Goal: Task Accomplishment & Management: Use online tool/utility

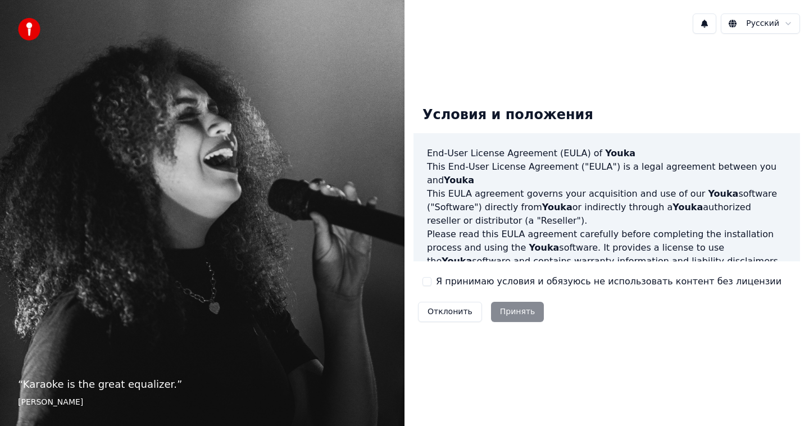
click at [441, 285] on label "Я принимаю условия и обязуюсь не использовать контент без лицензии" at bounding box center [608, 281] width 345 height 13
click at [431, 285] on button "Я принимаю условия и обязуюсь не использовать контент без лицензии" at bounding box center [426, 281] width 9 height 9
click at [444, 281] on label "Я принимаю условия и обязуюсь не использовать контент без лицензии" at bounding box center [608, 281] width 345 height 13
click at [431, 281] on button "Я принимаю условия и обязуюсь не использовать контент без лицензии" at bounding box center [426, 281] width 9 height 9
click at [432, 282] on div "Я принимаю условия и обязуюсь не использовать контент без лицензии" at bounding box center [601, 281] width 359 height 13
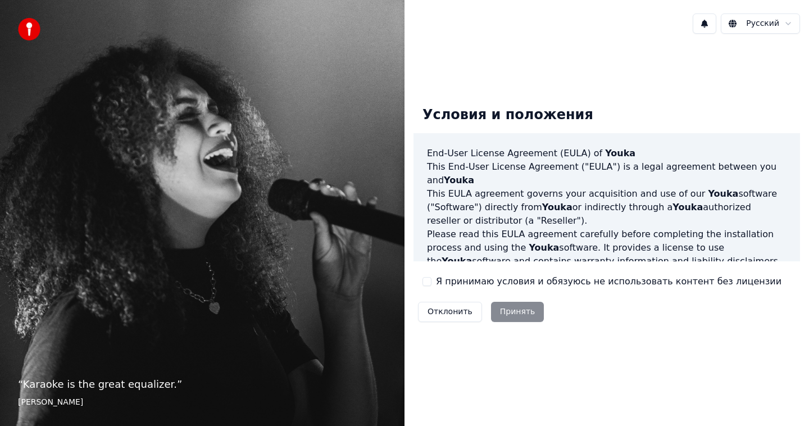
click at [428, 279] on button "Я принимаю условия и обязуюсь не использовать контент без лицензии" at bounding box center [426, 281] width 9 height 9
click at [506, 308] on button "Принять" at bounding box center [517, 312] width 53 height 20
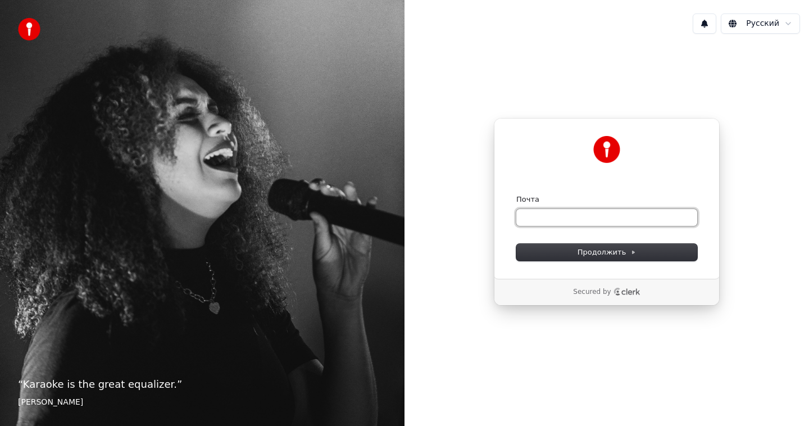
click at [550, 211] on input "Почта" at bounding box center [606, 217] width 181 height 17
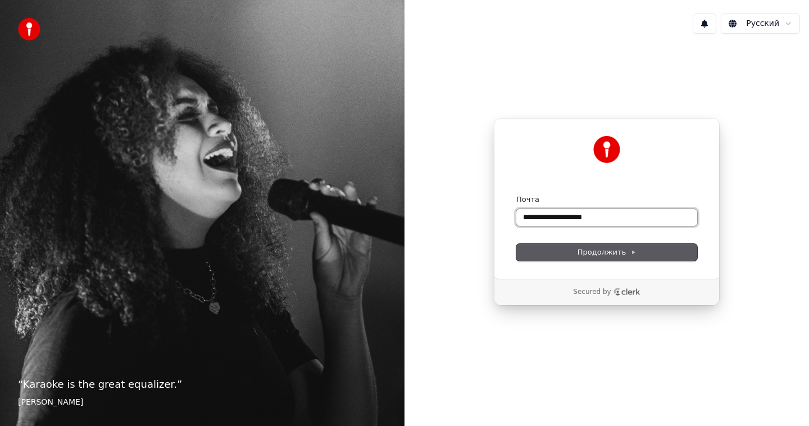
click at [516, 194] on button "submit" at bounding box center [516, 194] width 0 height 0
type input "**********"
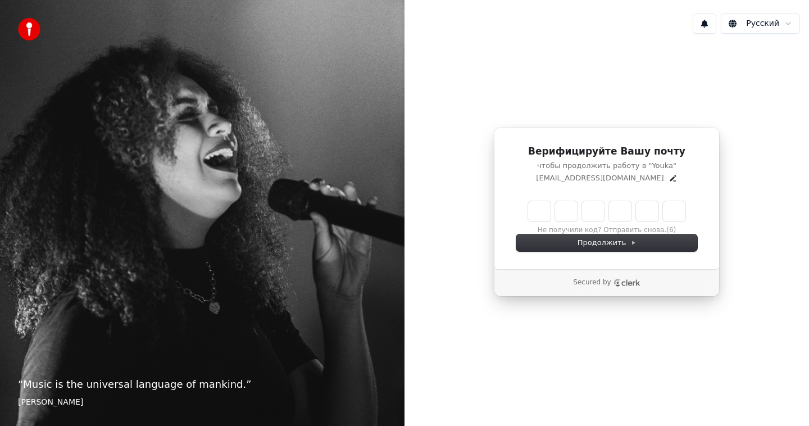
click at [536, 213] on input "Enter verification code" at bounding box center [606, 211] width 157 height 20
type input "******"
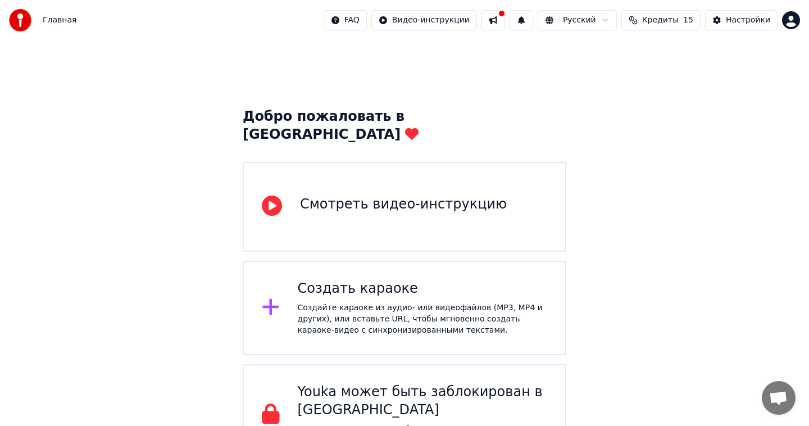
click at [661, 20] on span "Кредиты" at bounding box center [660, 20] width 36 height 11
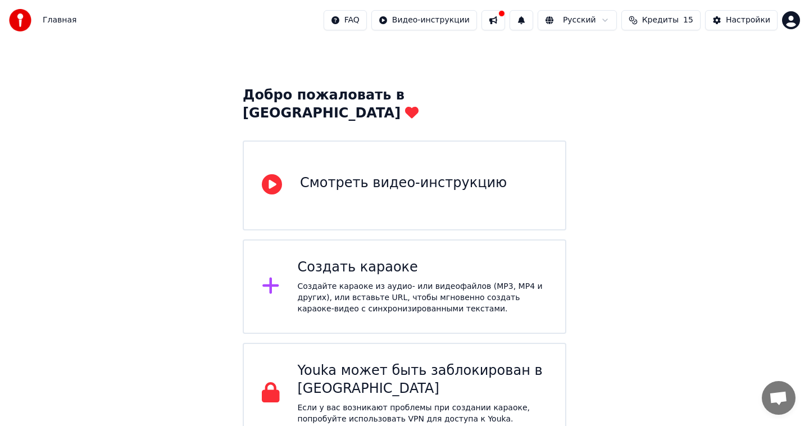
scroll to position [20, 0]
click at [375, 175] on div "Смотреть видео-инструкцию" at bounding box center [403, 184] width 207 height 18
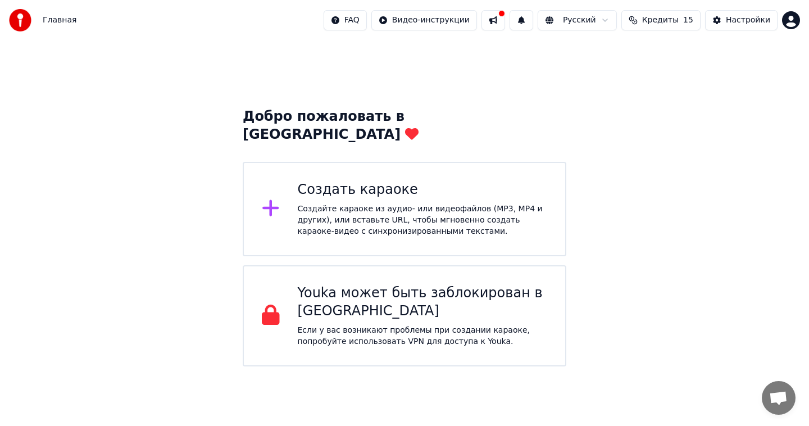
click at [46, 16] on span "Главная" at bounding box center [60, 20] width 34 height 11
click at [49, 19] on span "Главная" at bounding box center [60, 20] width 34 height 11
click at [354, 183] on div "Создать караоке Создайте караоке из аудио- или видеофайлов (MP3, MP4 и других),…" at bounding box center [423, 209] width 250 height 56
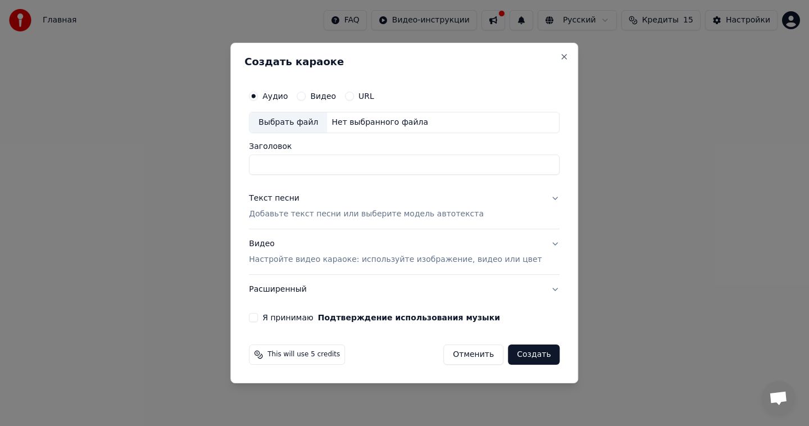
click at [327, 94] on label "Видео" at bounding box center [323, 96] width 26 height 8
click at [305, 94] on button "Видео" at bounding box center [300, 96] width 9 height 9
click at [258, 95] on button "Аудио" at bounding box center [253, 96] width 9 height 9
click at [370, 127] on div "Нет выбранного файла" at bounding box center [380, 122] width 106 height 11
click at [508, 211] on button "Текст песни Добавьте текст песни или выберите модель автотекста" at bounding box center [404, 206] width 310 height 45
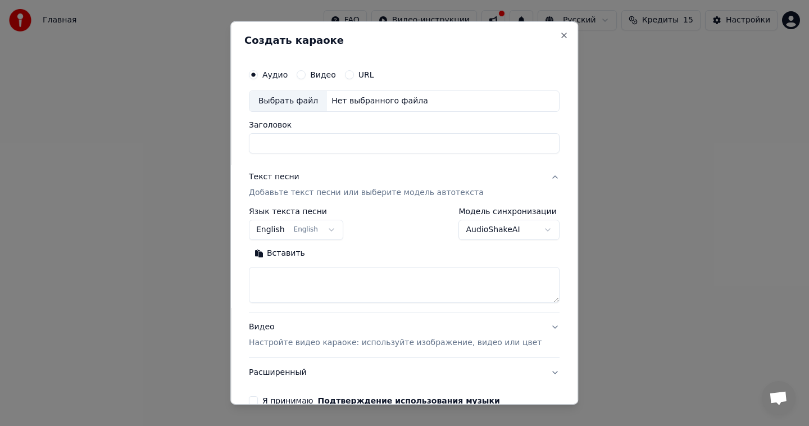
click at [312, 237] on button "English English" at bounding box center [296, 230] width 94 height 20
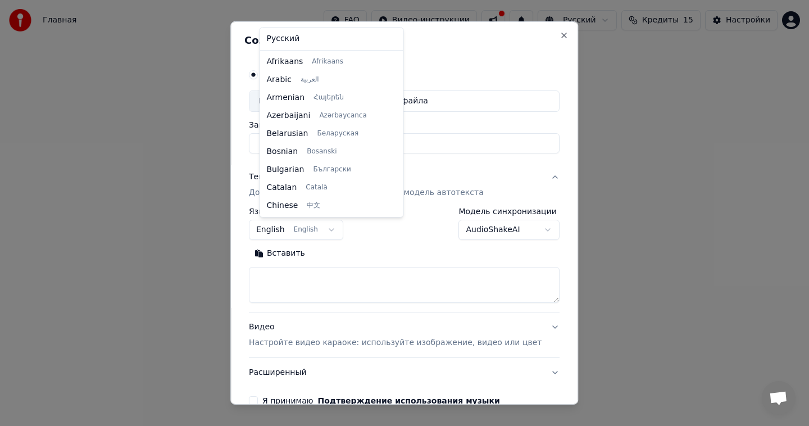
scroll to position [90, 0]
select select "**"
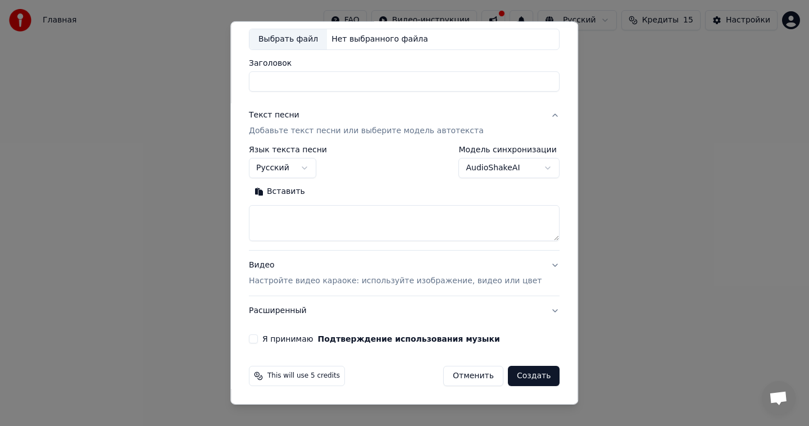
scroll to position [0, 0]
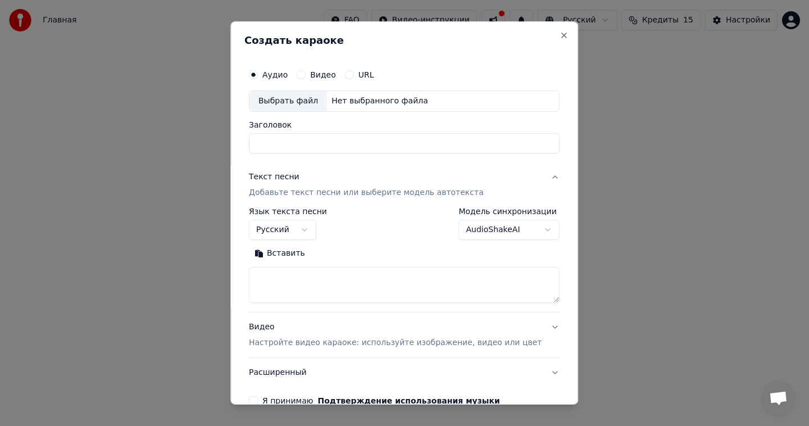
click at [305, 145] on input "Заголовок" at bounding box center [404, 143] width 310 height 20
click at [375, 91] on div "Выбрать файл Нет выбранного файла" at bounding box center [404, 100] width 310 height 21
click at [341, 274] on textarea at bounding box center [404, 285] width 310 height 36
type input "**********"
paste textarea "**********"
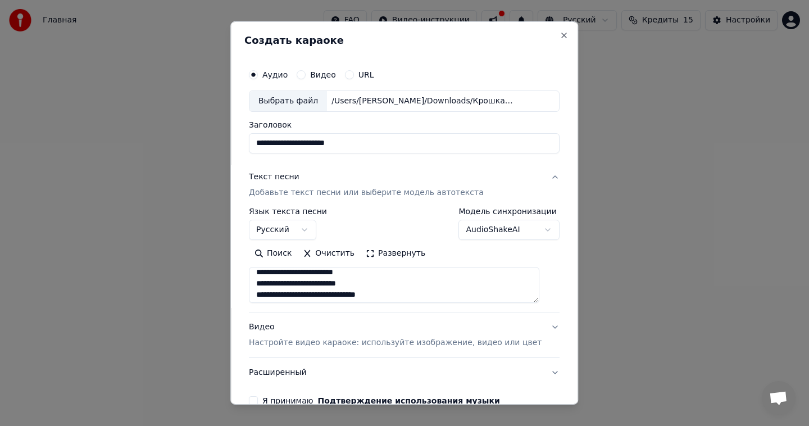
scroll to position [62, 0]
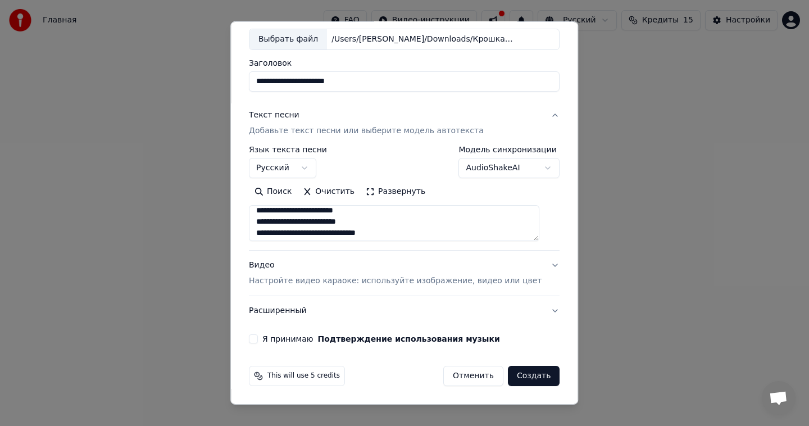
type textarea "**********"
click at [523, 383] on button "Создать" at bounding box center [534, 376] width 52 height 20
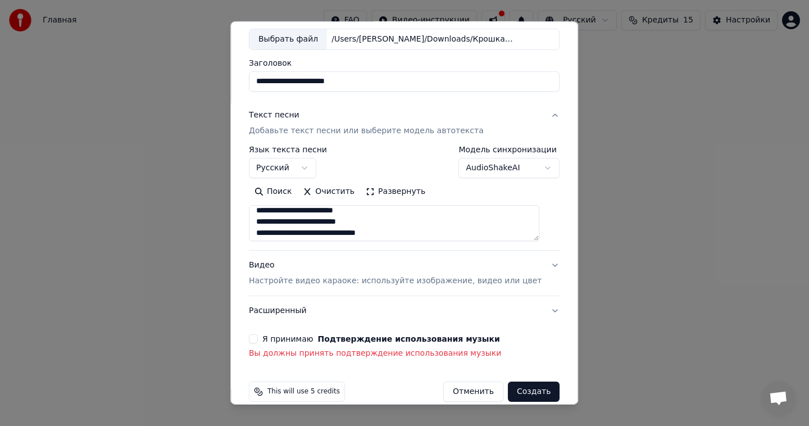
click at [258, 338] on button "Я принимаю Подтверждение использования музыки" at bounding box center [253, 338] width 9 height 9
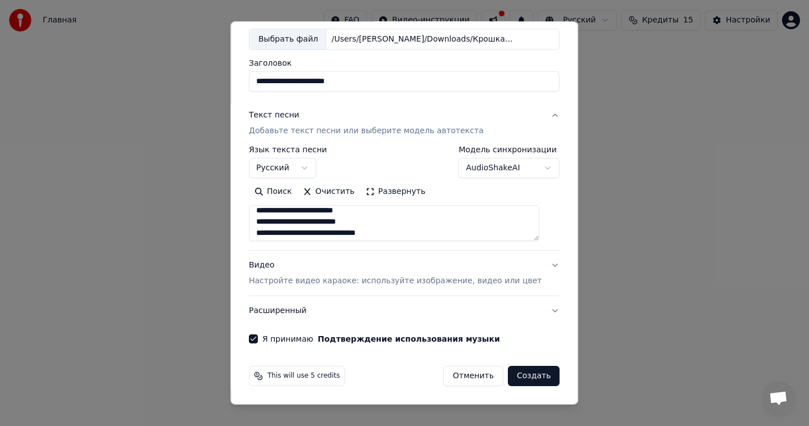
click at [519, 381] on button "Создать" at bounding box center [534, 376] width 52 height 20
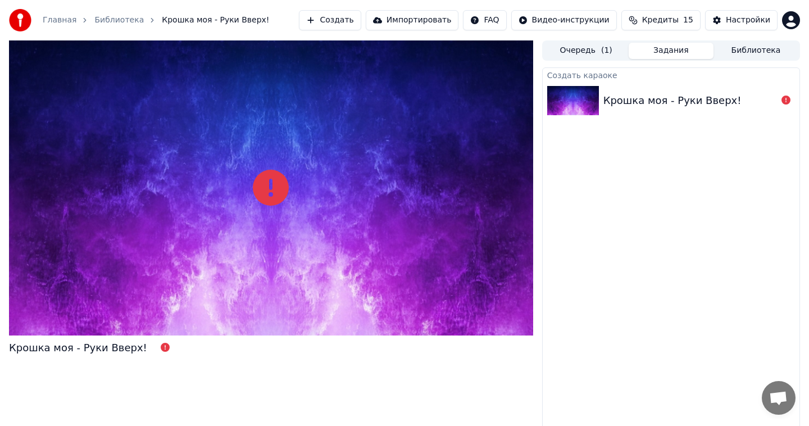
click at [641, 101] on div "Крошка моя - Руки Вверх!" at bounding box center [672, 101] width 138 height 16
click at [303, 208] on div at bounding box center [271, 187] width 524 height 295
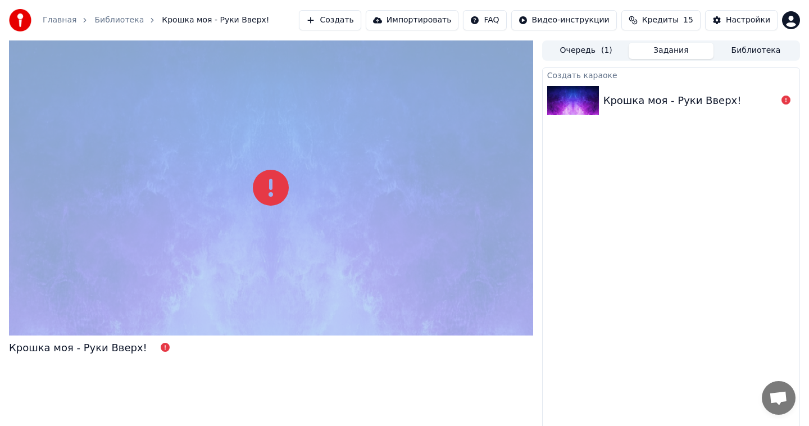
click at [303, 208] on div at bounding box center [271, 187] width 524 height 295
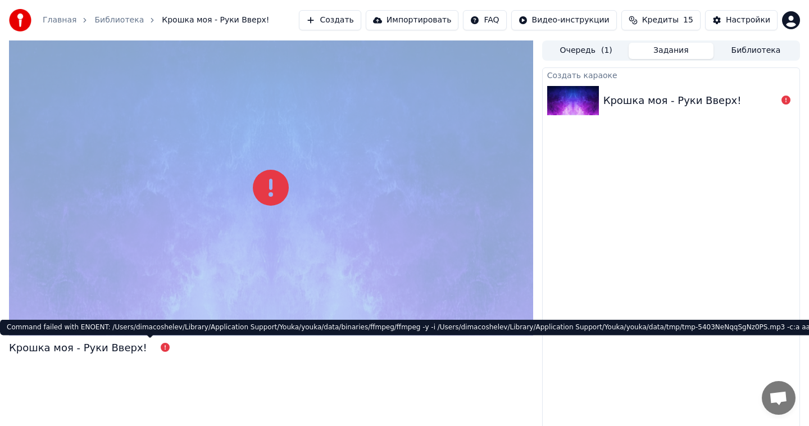
click at [161, 348] on icon at bounding box center [165, 346] width 9 height 9
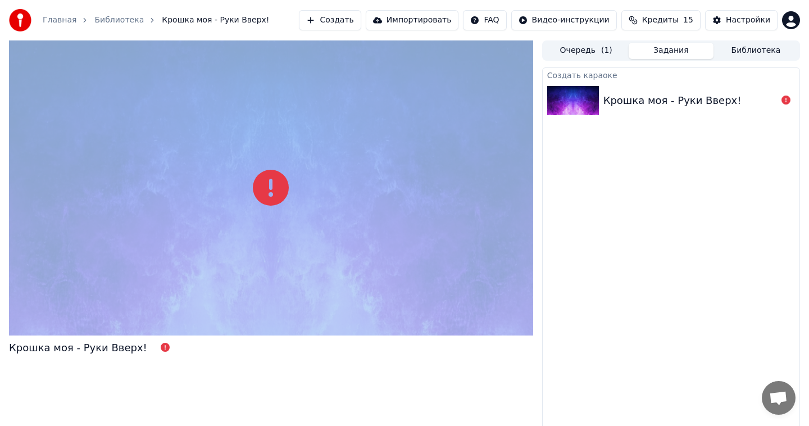
scroll to position [3, 0]
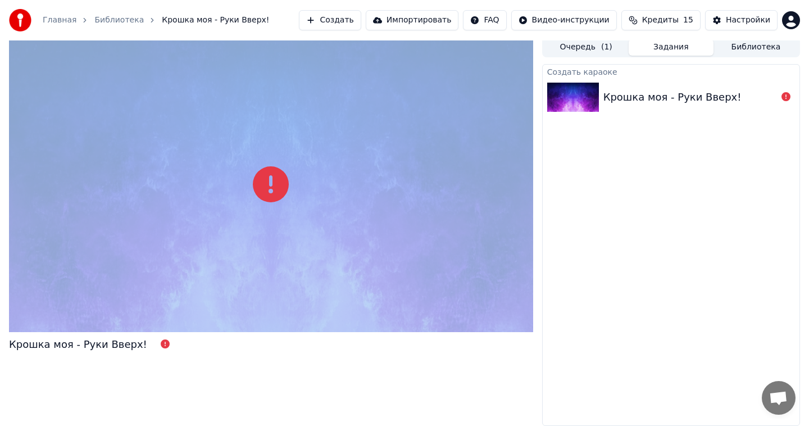
click at [586, 43] on button "Очередь ( 1 )" at bounding box center [586, 47] width 85 height 16
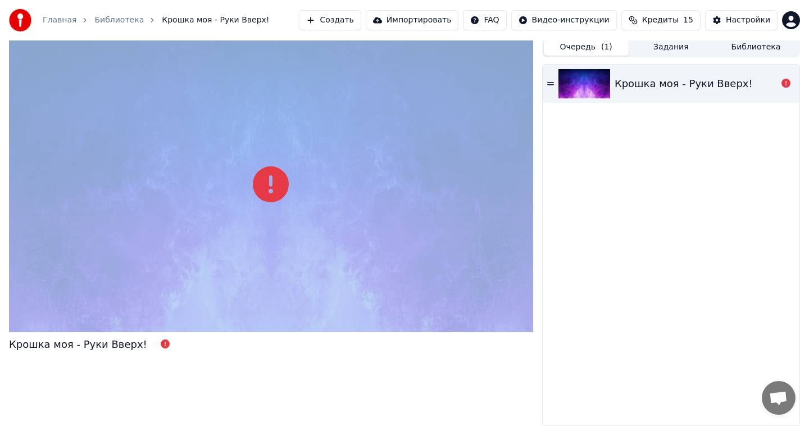
click at [592, 48] on button "Очередь ( 1 )" at bounding box center [586, 47] width 85 height 16
click at [591, 88] on img at bounding box center [584, 83] width 52 height 29
click at [549, 78] on div "Крошка моя - Руки Вверх!" at bounding box center [670, 84] width 257 height 38
click at [609, 93] on img at bounding box center [584, 83] width 52 height 29
click at [664, 53] on button "Задания" at bounding box center [670, 47] width 85 height 16
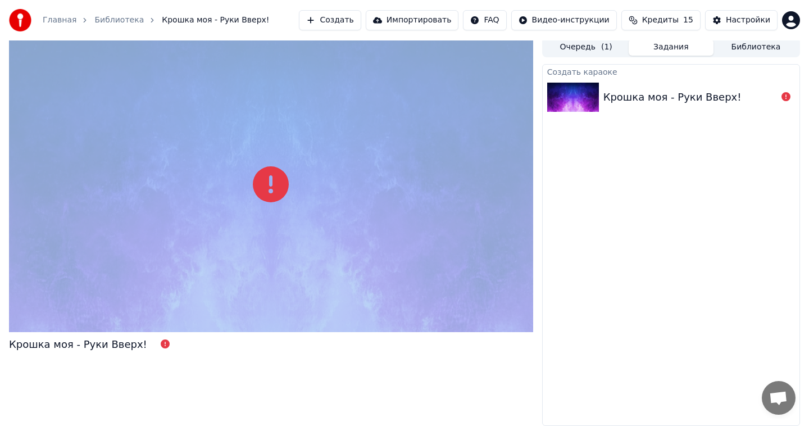
click at [672, 101] on div "Крошка моя - Руки Вверх!" at bounding box center [672, 97] width 138 height 16
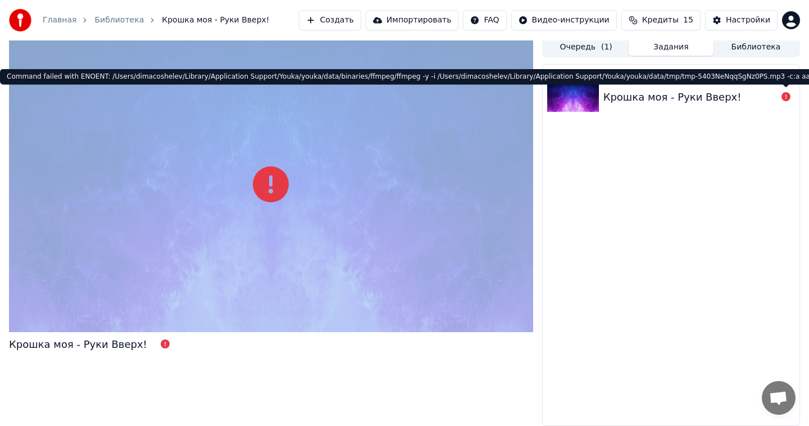
click at [786, 93] on icon at bounding box center [785, 96] width 9 height 9
click at [788, 99] on icon at bounding box center [785, 96] width 9 height 9
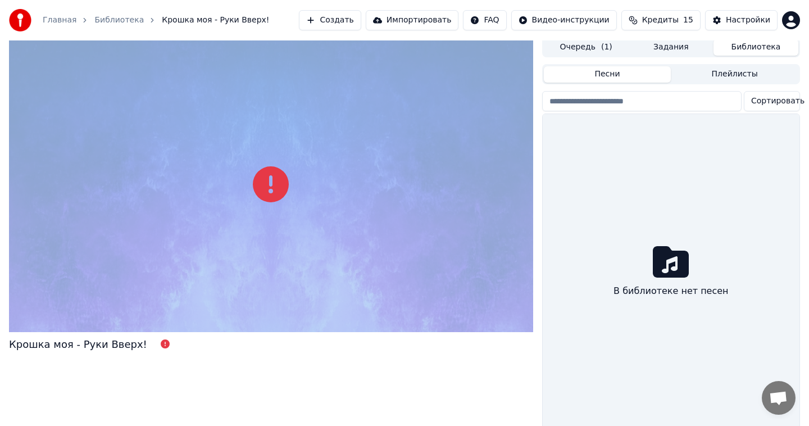
click at [744, 46] on button "Библиотека" at bounding box center [755, 47] width 85 height 16
click at [686, 45] on button "Задания" at bounding box center [670, 47] width 85 height 16
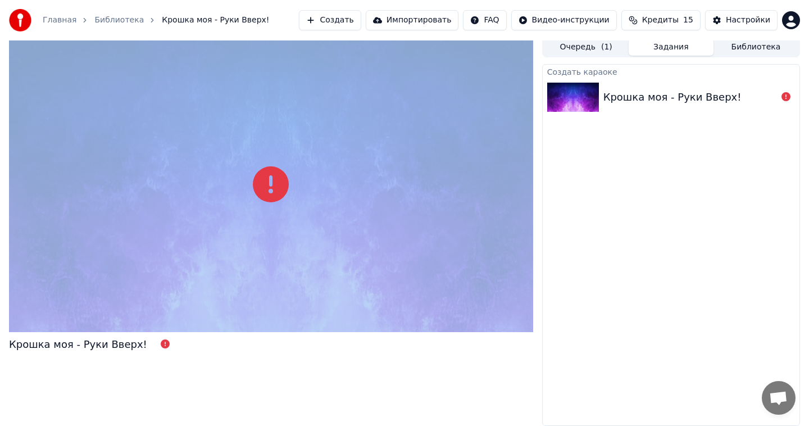
click at [725, 54] on button "Библиотека" at bounding box center [755, 47] width 85 height 16
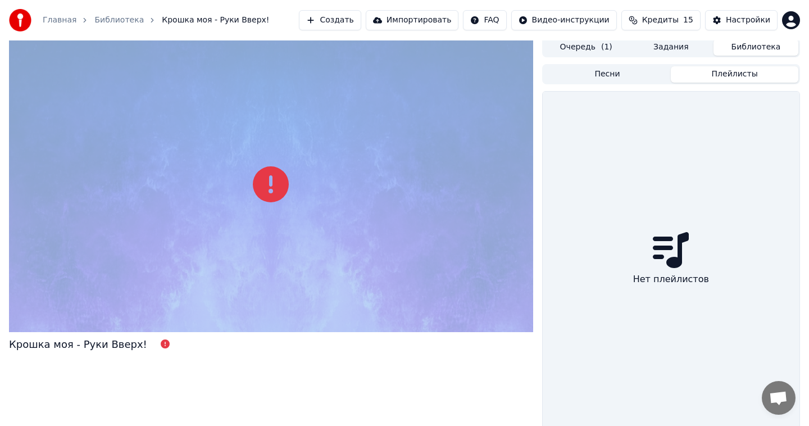
click at [723, 71] on button "Плейлисты" at bounding box center [733, 74] width 127 height 16
click at [643, 67] on button "Песни" at bounding box center [607, 74] width 127 height 16
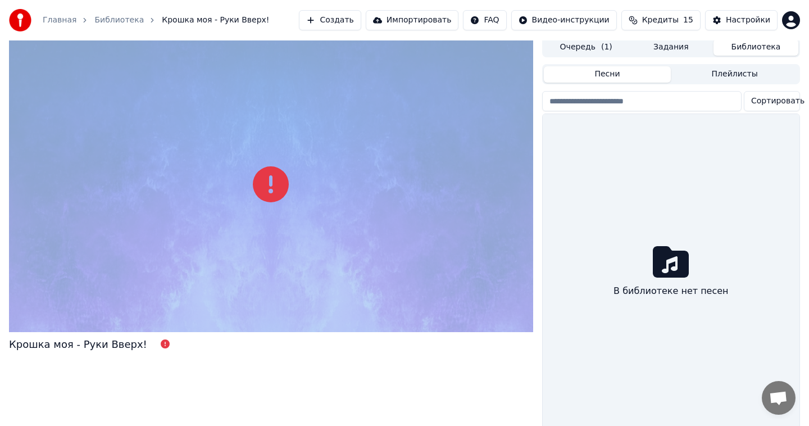
click at [652, 51] on button "Задания" at bounding box center [670, 47] width 85 height 16
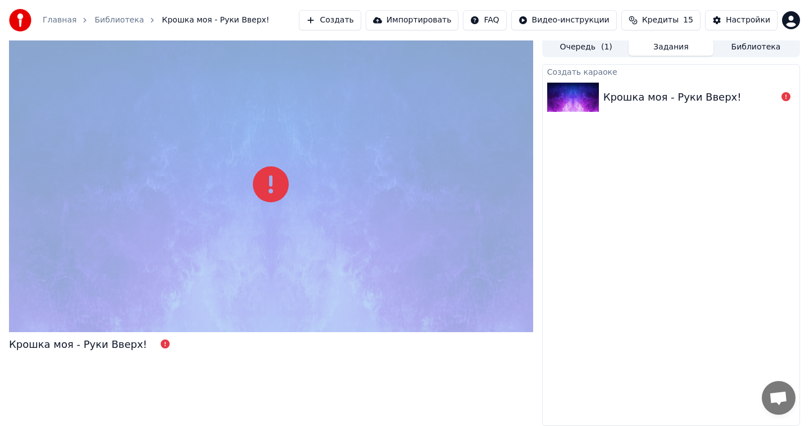
click at [670, 97] on div "Крошка моя - Руки Вверх!" at bounding box center [672, 97] width 138 height 16
click at [720, 22] on button "Настройки" at bounding box center [741, 20] width 72 height 20
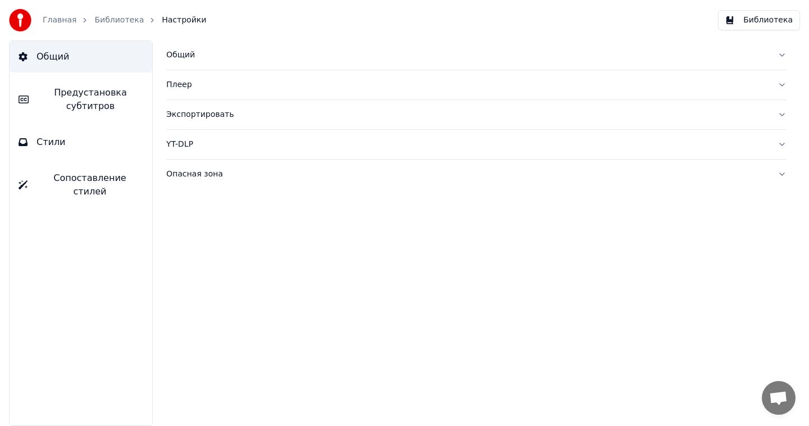
click at [108, 17] on link "Библиотека" at bounding box center [118, 20] width 49 height 11
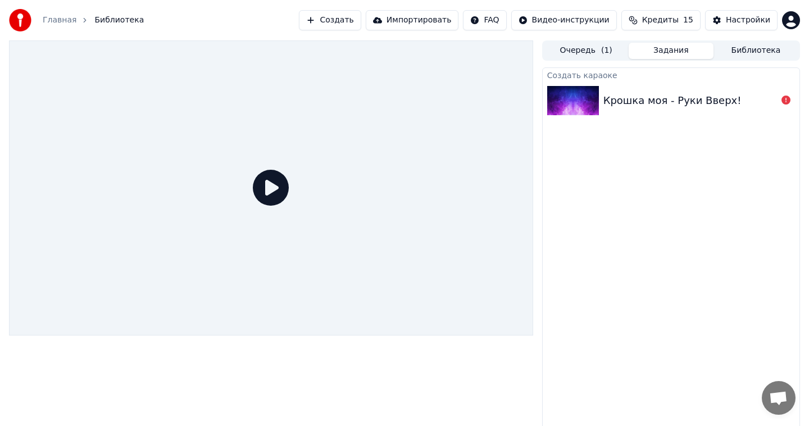
click at [337, 19] on button "Создать" at bounding box center [330, 20] width 62 height 20
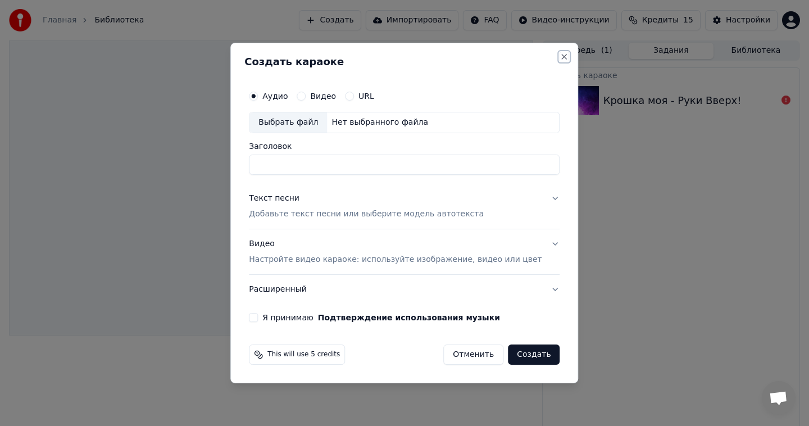
click at [560, 53] on button "Close" at bounding box center [564, 56] width 9 height 9
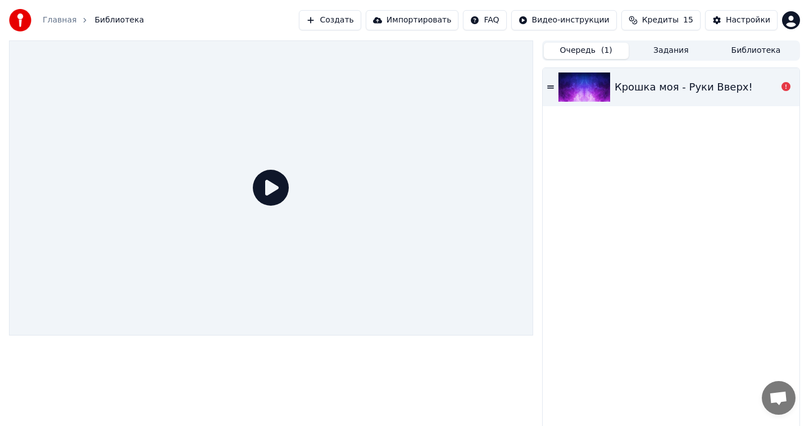
click at [576, 55] on button "Очередь ( 1 )" at bounding box center [586, 51] width 85 height 16
click at [646, 92] on div "Крошка моя - Руки Вверх!" at bounding box center [683, 87] width 138 height 16
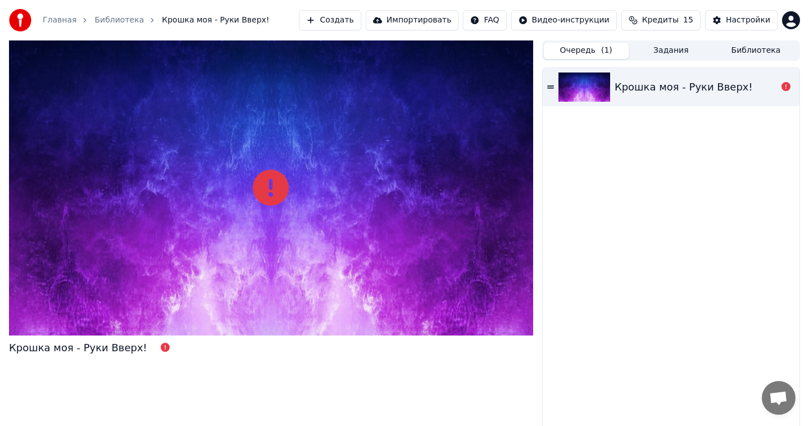
click at [550, 89] on icon at bounding box center [550, 87] width 7 height 8
click at [236, 222] on div at bounding box center [271, 187] width 524 height 295
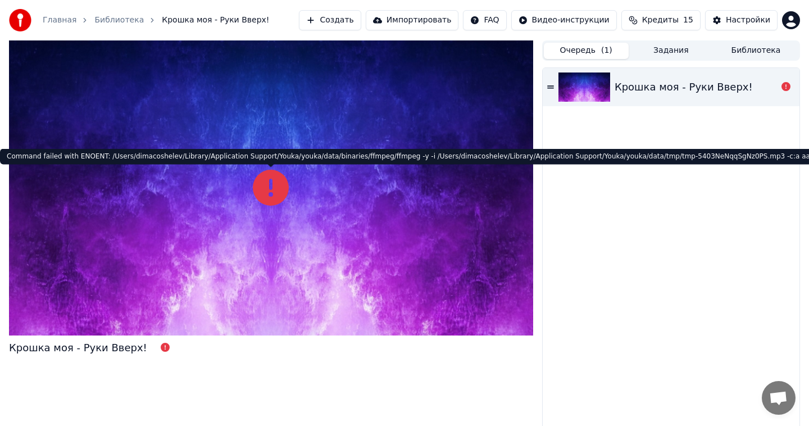
click at [272, 182] on icon at bounding box center [271, 188] width 36 height 36
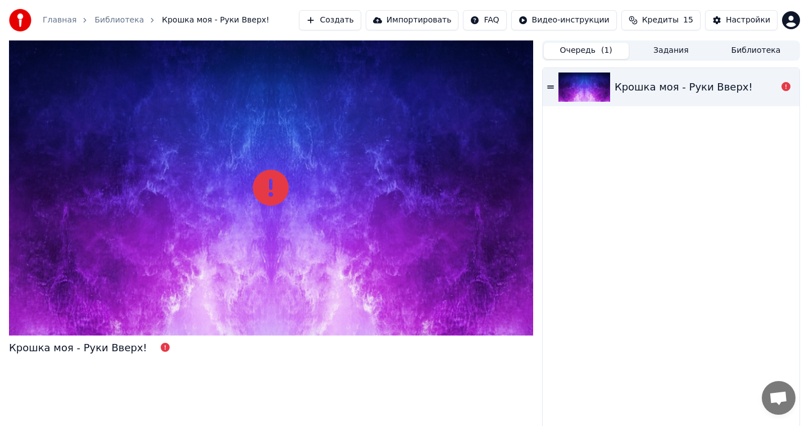
click at [281, 205] on icon at bounding box center [271, 188] width 36 height 36
click at [604, 102] on div "Крошка моя - Руки Вверх!" at bounding box center [670, 87] width 257 height 38
click at [734, 22] on div "Настройки" at bounding box center [747, 20] width 44 height 11
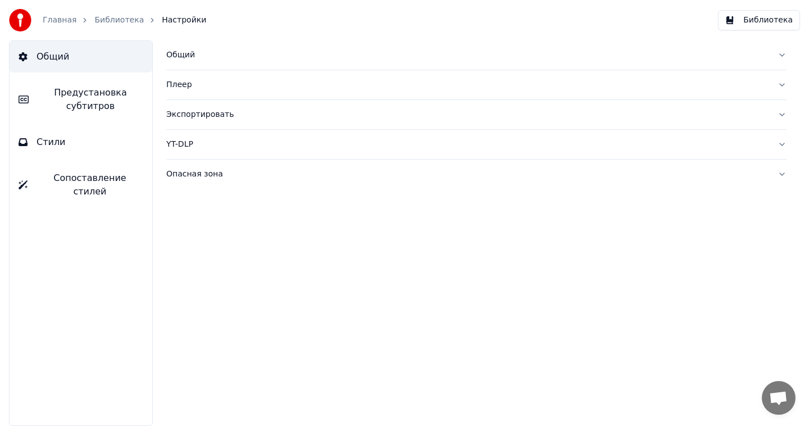
click at [114, 13] on div "Главная Библиотека Настройки" at bounding box center [107, 20] width 197 height 22
click at [114, 19] on link "Библиотека" at bounding box center [118, 20] width 49 height 11
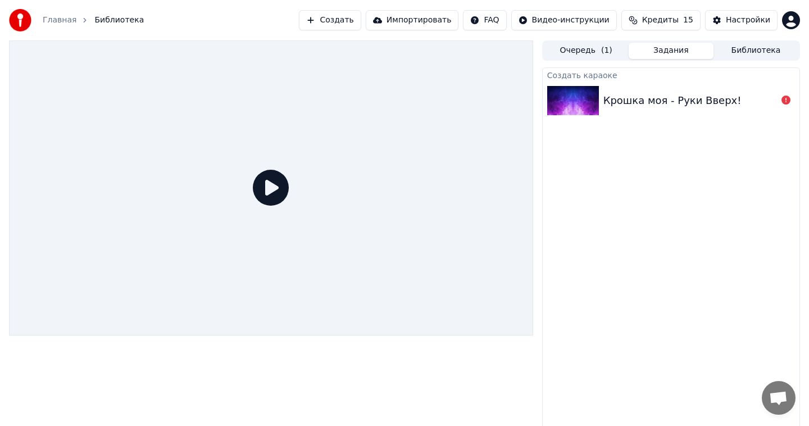
click at [670, 49] on button "Задания" at bounding box center [670, 51] width 85 height 16
click at [674, 93] on div "Крошка моя - Руки Вверх!" at bounding box center [672, 101] width 138 height 16
click at [755, 56] on button "Библиотека" at bounding box center [755, 51] width 85 height 16
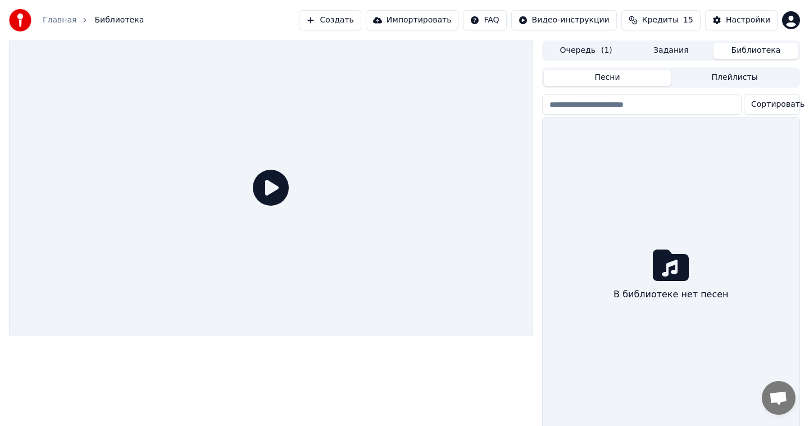
click at [663, 47] on button "Задания" at bounding box center [670, 51] width 85 height 16
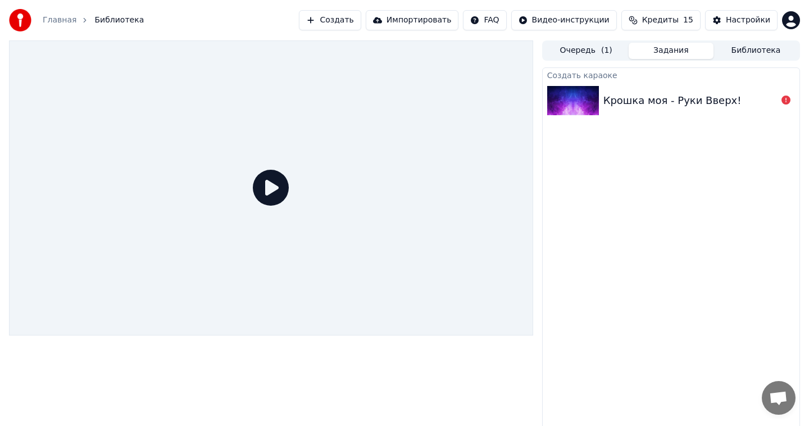
click at [568, 49] on button "Очередь ( 1 )" at bounding box center [586, 51] width 85 height 16
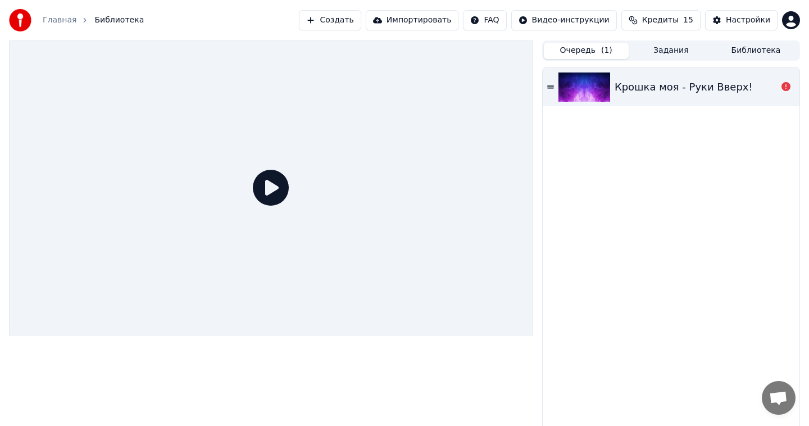
click at [554, 85] on div "Крошка моя - Руки Вверх!" at bounding box center [670, 87] width 257 height 38
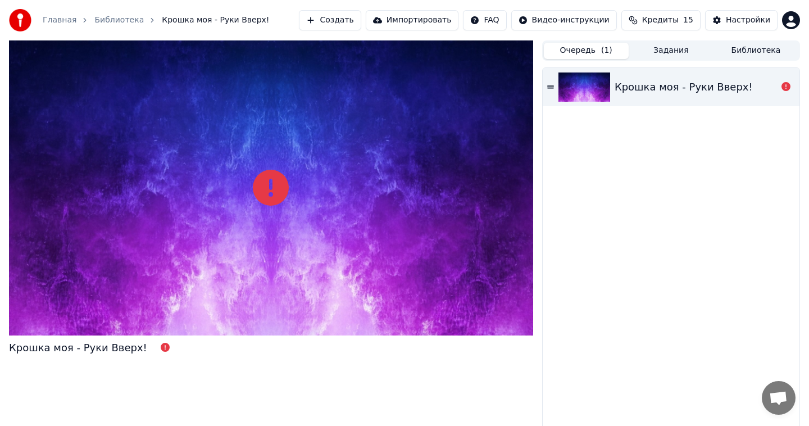
click at [592, 85] on img at bounding box center [584, 86] width 52 height 29
click at [550, 85] on icon at bounding box center [550, 87] width 7 height 8
click at [700, 85] on div "Крошка моя - Руки Вверх!" at bounding box center [683, 87] width 138 height 16
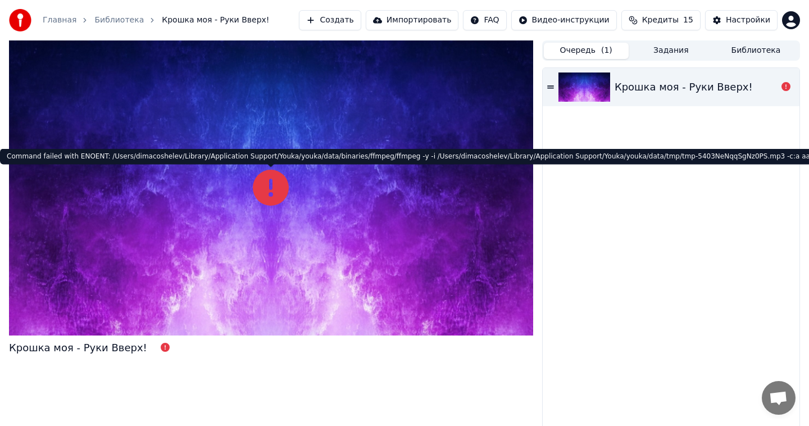
click at [275, 184] on icon at bounding box center [271, 188] width 36 height 36
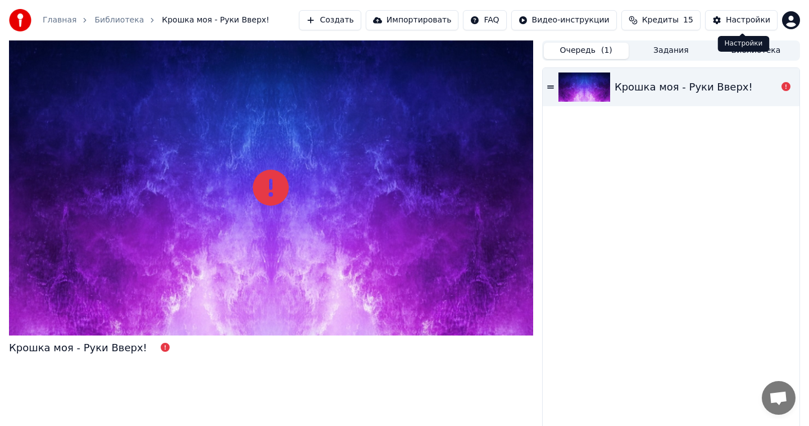
click at [757, 17] on div "Настройки" at bounding box center [747, 20] width 44 height 11
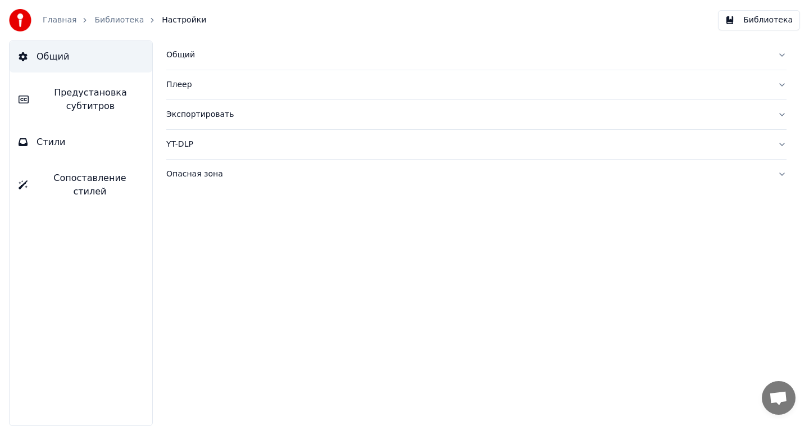
click at [191, 59] on div "Общий" at bounding box center [467, 54] width 602 height 11
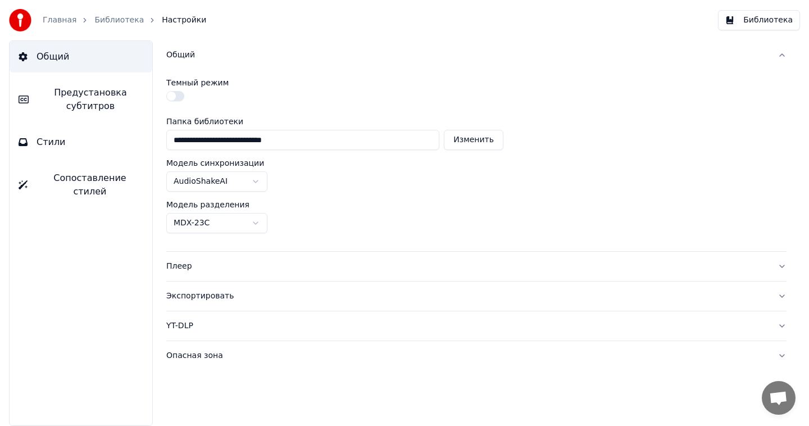
click at [173, 92] on button "button" at bounding box center [175, 96] width 18 height 10
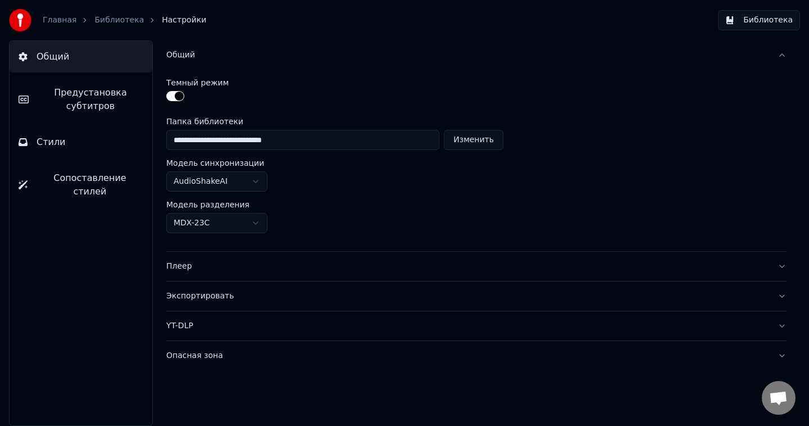
click at [188, 51] on div "Общий" at bounding box center [467, 54] width 602 height 11
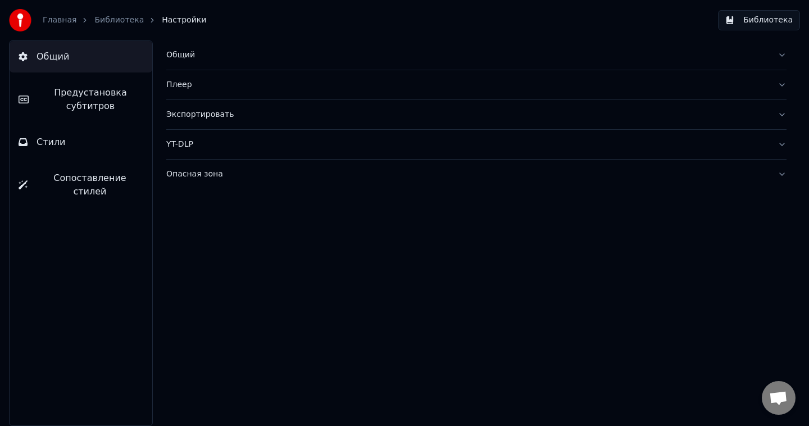
click at [190, 78] on button "Плеер" at bounding box center [476, 84] width 620 height 29
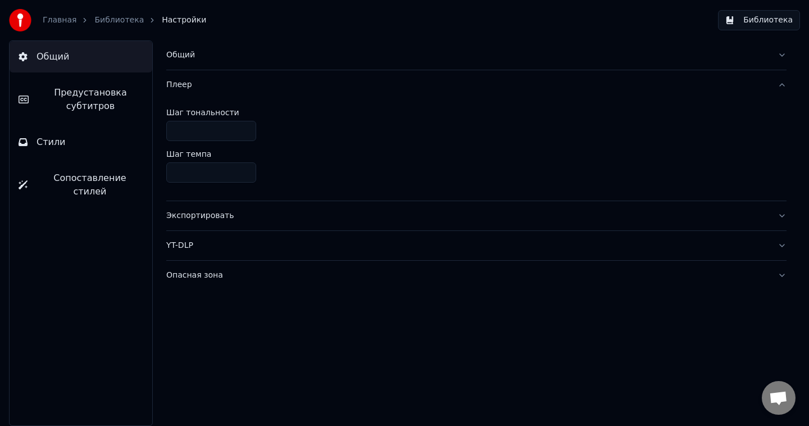
click at [176, 90] on div "Плеер" at bounding box center [467, 84] width 602 height 11
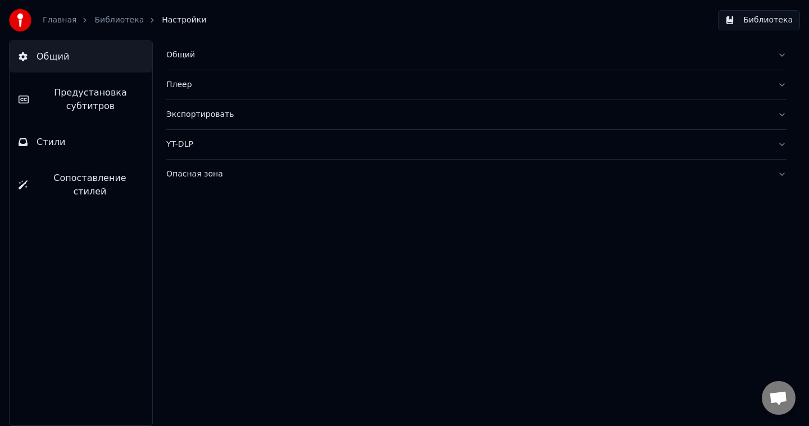
click at [92, 90] on span "Предустановка субтитров" at bounding box center [91, 99] width 106 height 27
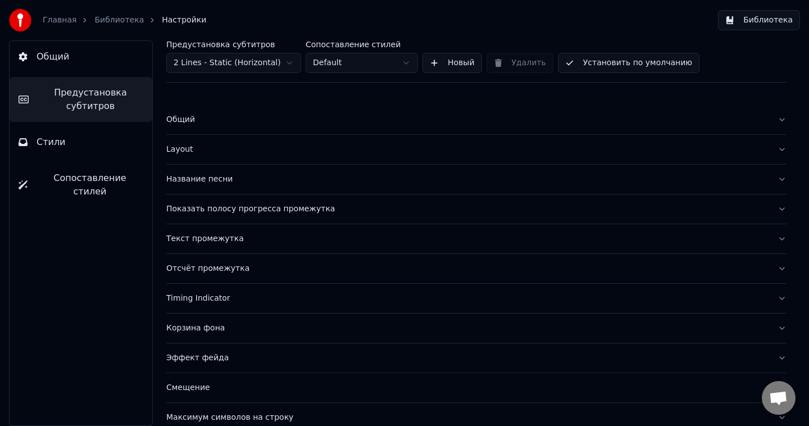
click at [106, 140] on button "Стили" at bounding box center [81, 141] width 143 height 31
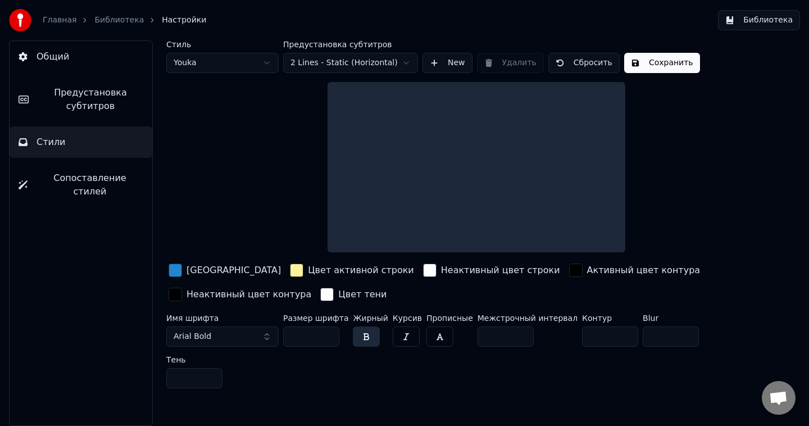
click at [287, 277] on div "Цвет активной строки" at bounding box center [351, 270] width 129 height 18
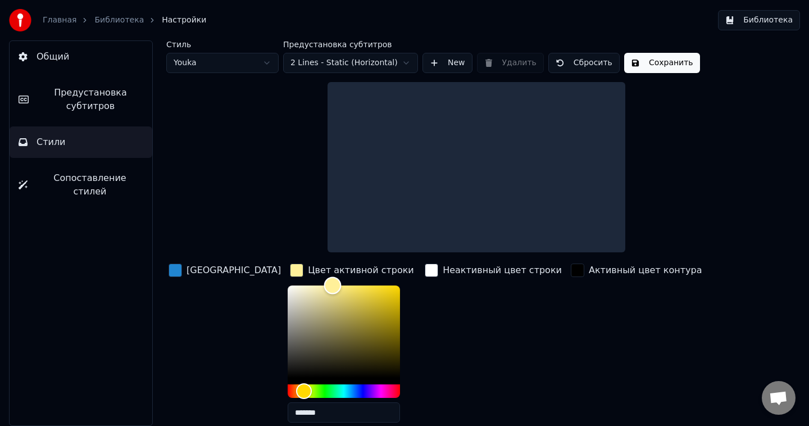
click at [323, 307] on div "Color" at bounding box center [343, 331] width 112 height 92
click at [194, 274] on div "[GEOGRAPHIC_DATA]" at bounding box center [233, 269] width 94 height 13
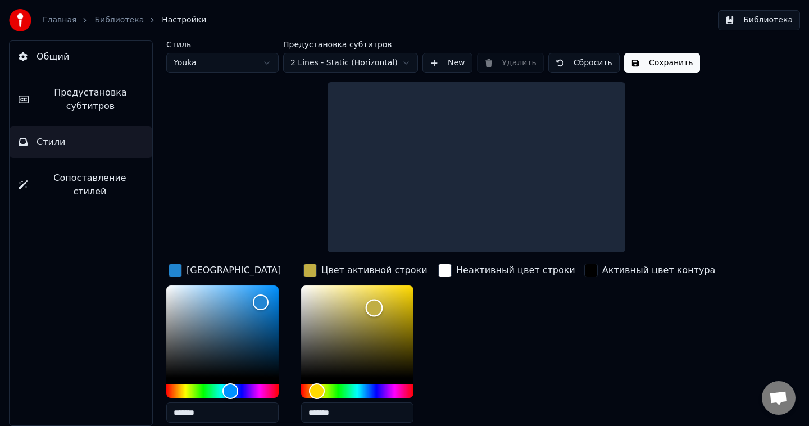
type input "*******"
click at [386, 325] on div "Color" at bounding box center [357, 331] width 112 height 92
click at [568, 273] on div "Цвет заливки ******* Цвет активной строки ******* Неактивный цвет строки Активн…" at bounding box center [449, 358] width 566 height 194
click at [584, 267] on div "button" at bounding box center [590, 269] width 13 height 13
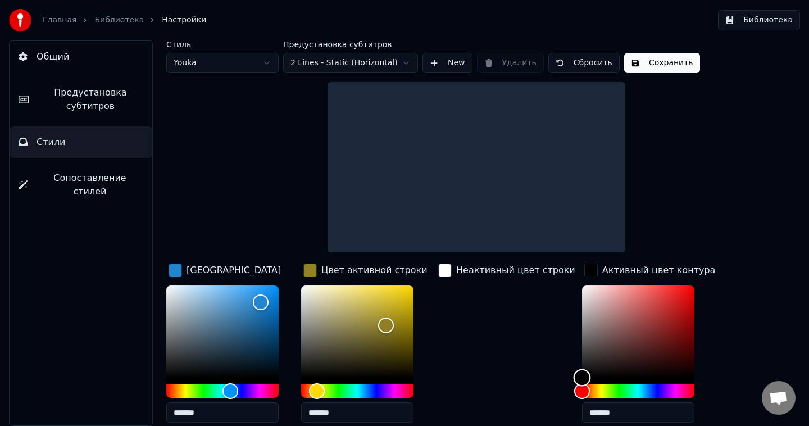
type input "*******"
click at [599, 288] on div "Color" at bounding box center [638, 331] width 112 height 92
click at [444, 269] on div "button" at bounding box center [444, 269] width 13 height 13
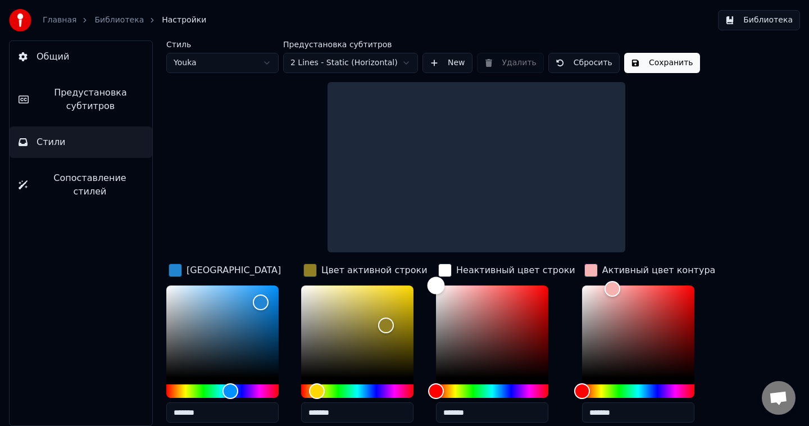
type input "*******"
click at [536, 325] on div "Color" at bounding box center [492, 331] width 112 height 92
click at [56, 186] on button "Сопоставление стилей" at bounding box center [81, 184] width 143 height 45
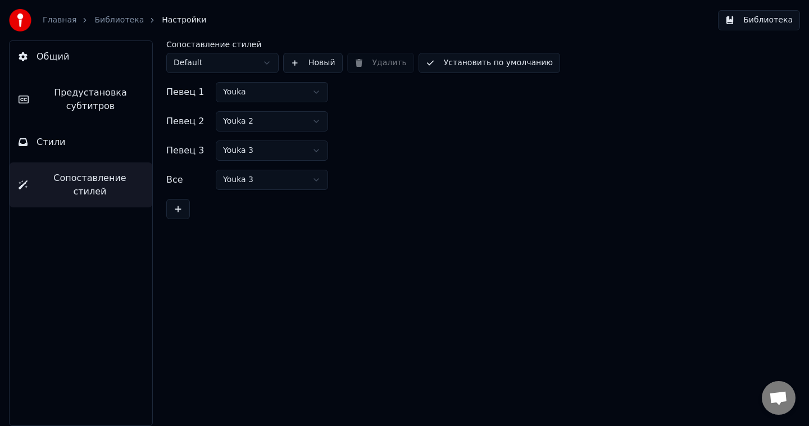
click at [89, 80] on button "Предустановка субтитров" at bounding box center [81, 99] width 143 height 45
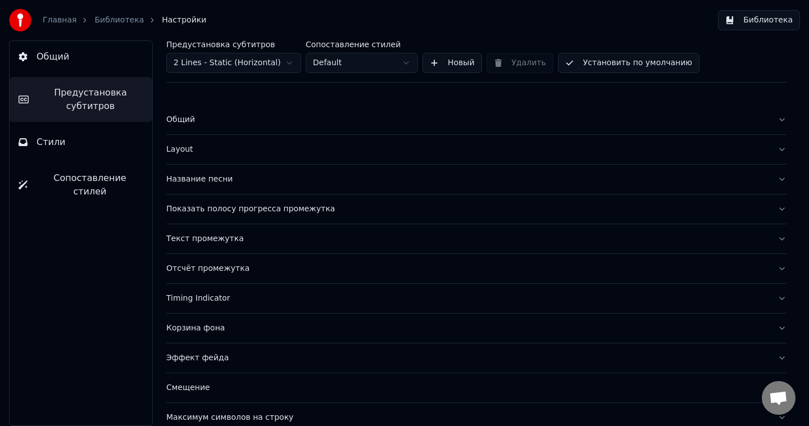
click at [86, 63] on button "Общий" at bounding box center [81, 56] width 143 height 31
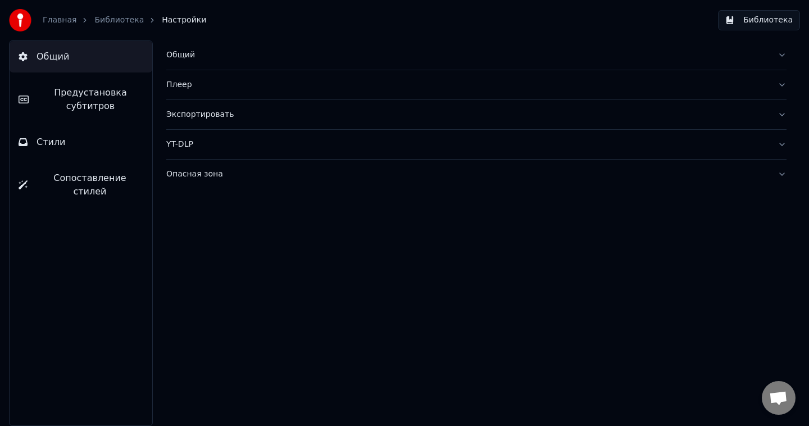
click at [122, 20] on link "Библиотека" at bounding box center [118, 20] width 49 height 11
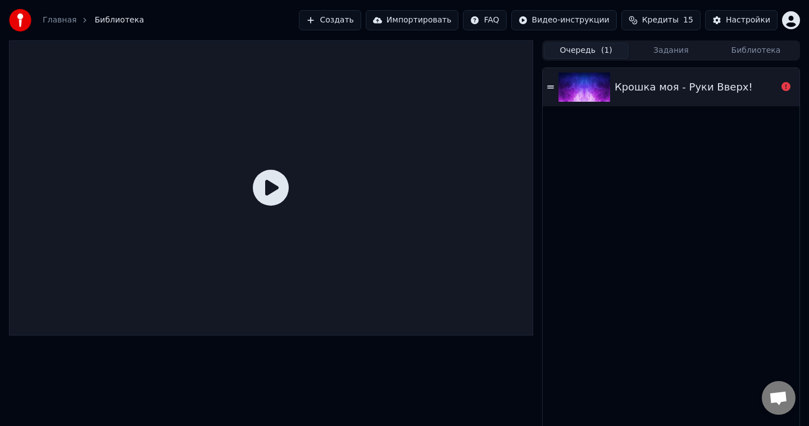
click at [417, 25] on button "Импортировать" at bounding box center [412, 20] width 93 height 20
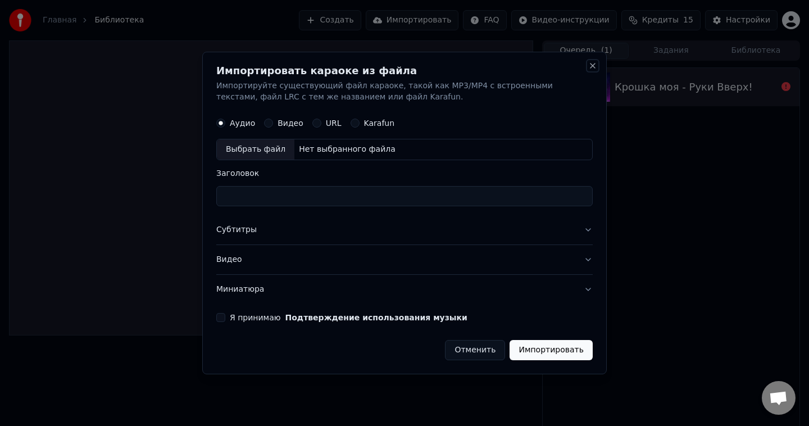
click at [592, 68] on button "Close" at bounding box center [592, 65] width 9 height 9
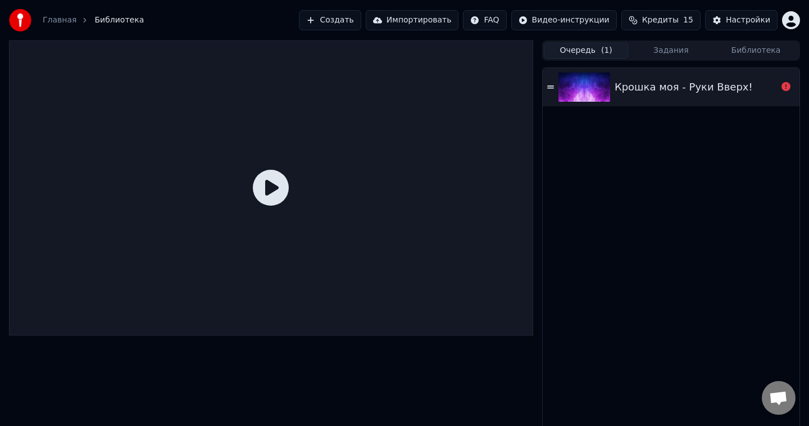
click at [650, 98] on div "Крошка моя - Руки Вверх!" at bounding box center [670, 87] width 257 height 38
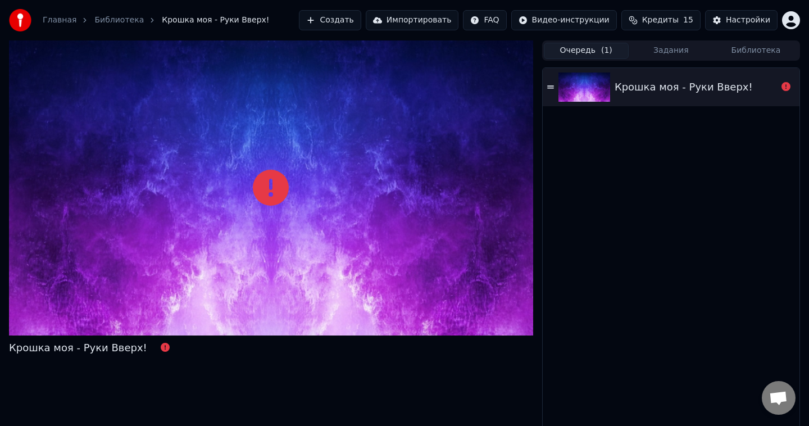
click at [640, 98] on div "Крошка моя - Руки Вверх!" at bounding box center [670, 87] width 257 height 38
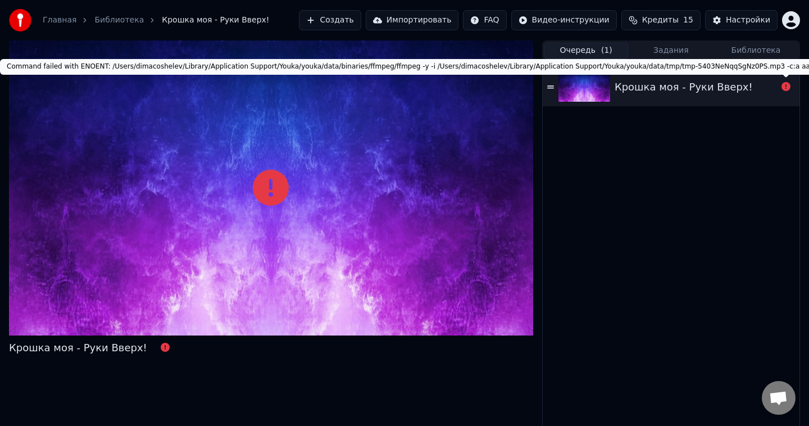
click at [787, 87] on icon at bounding box center [785, 86] width 9 height 9
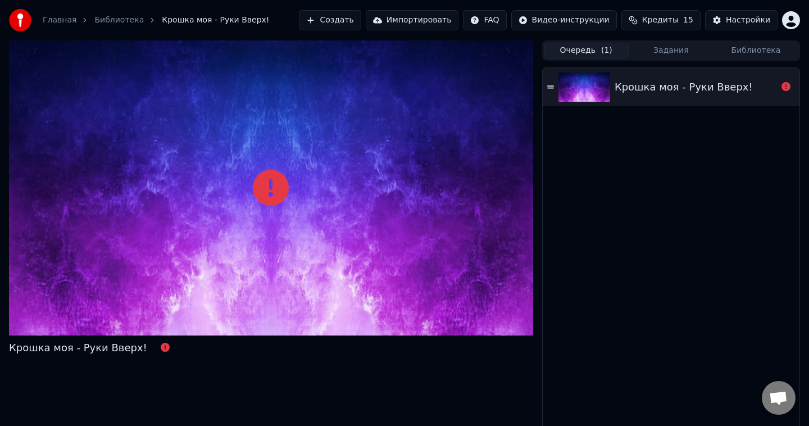
click at [787, 87] on icon at bounding box center [785, 86] width 9 height 9
click at [692, 90] on div "Крошка моя - Руки Вверх!" at bounding box center [683, 87] width 138 height 16
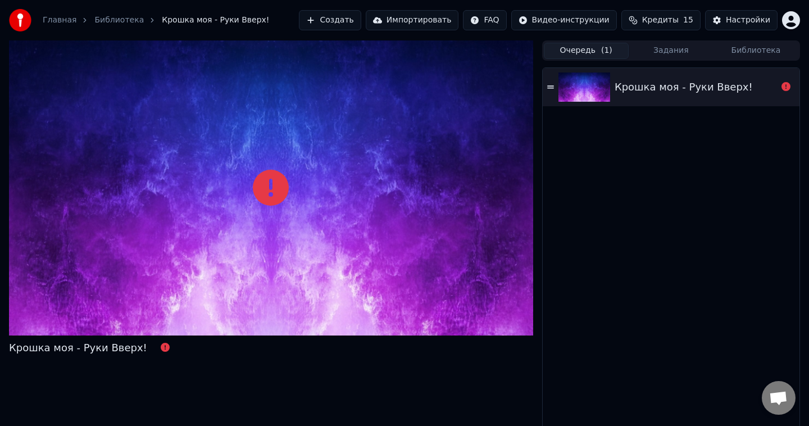
click at [556, 90] on div "Крошка моя - Руки Вверх!" at bounding box center [670, 87] width 257 height 38
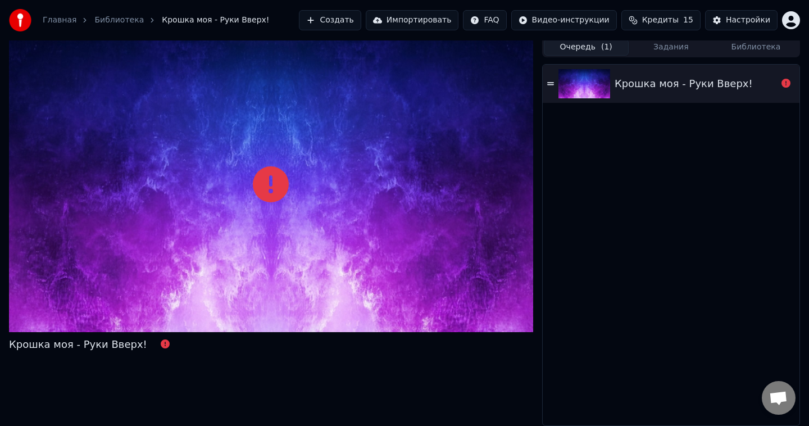
click at [85, 346] on div "Крошка моя - Руки Вверх!" at bounding box center [78, 344] width 138 height 16
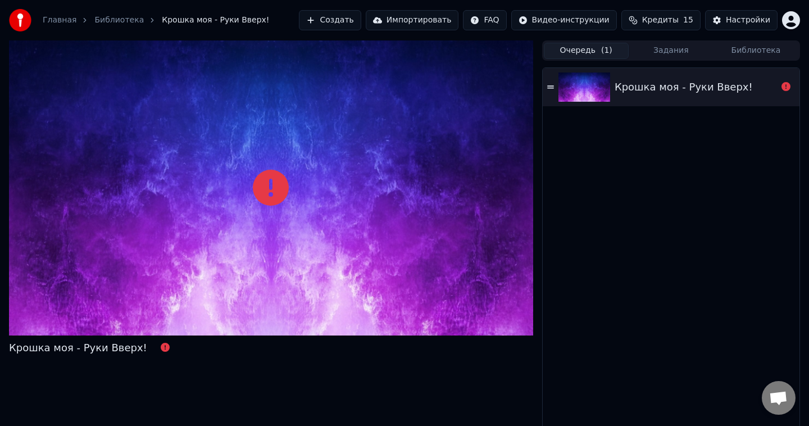
click at [345, 17] on button "Создать" at bounding box center [330, 20] width 62 height 20
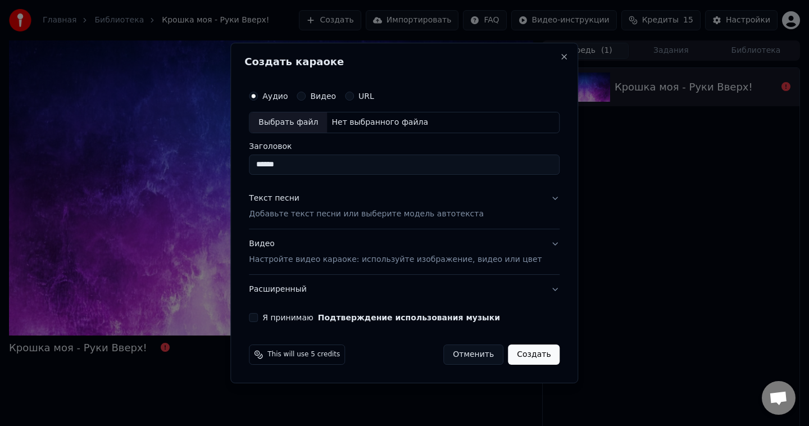
type input "******"
click at [292, 200] on div "Текст песни" at bounding box center [274, 198] width 51 height 11
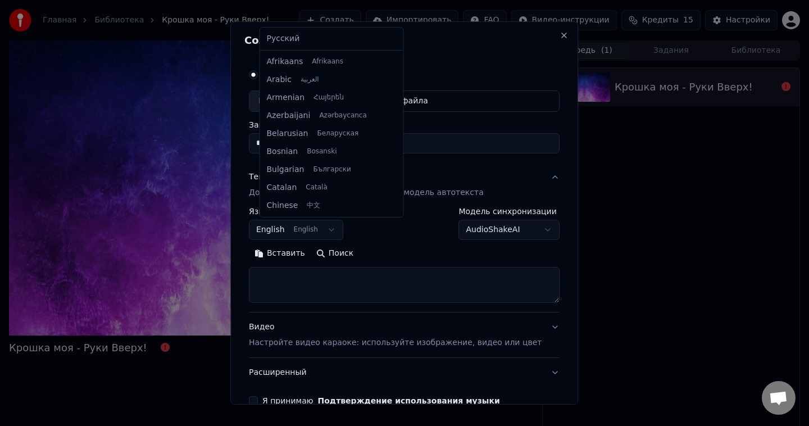
click at [317, 232] on body "**********" at bounding box center [404, 213] width 809 height 426
select select "**"
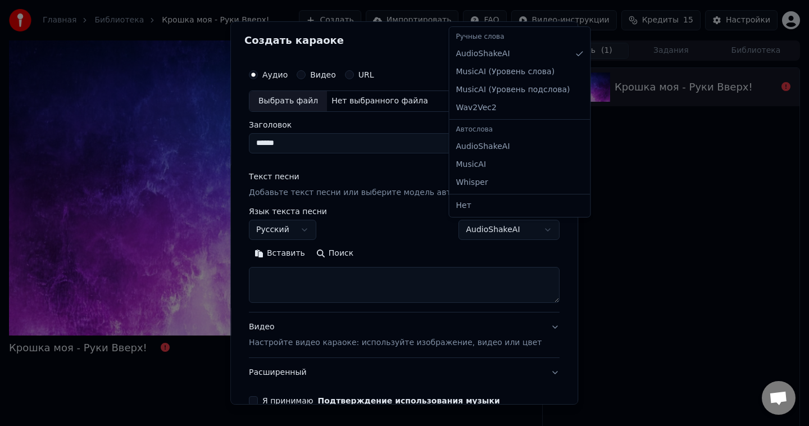
click at [478, 228] on body "**********" at bounding box center [404, 213] width 809 height 426
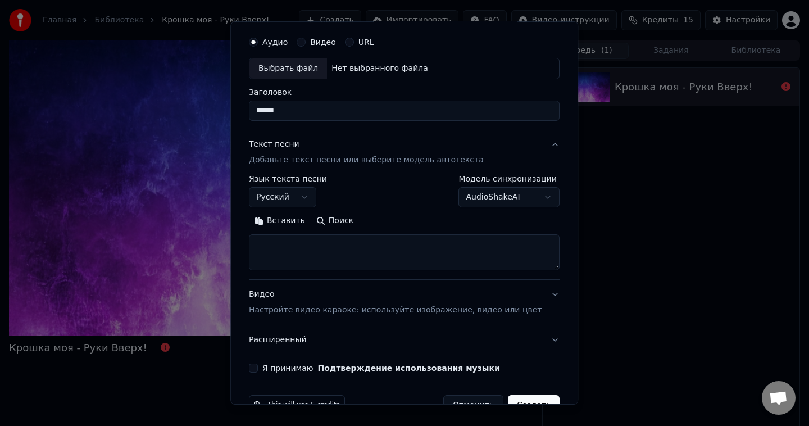
scroll to position [34, 0]
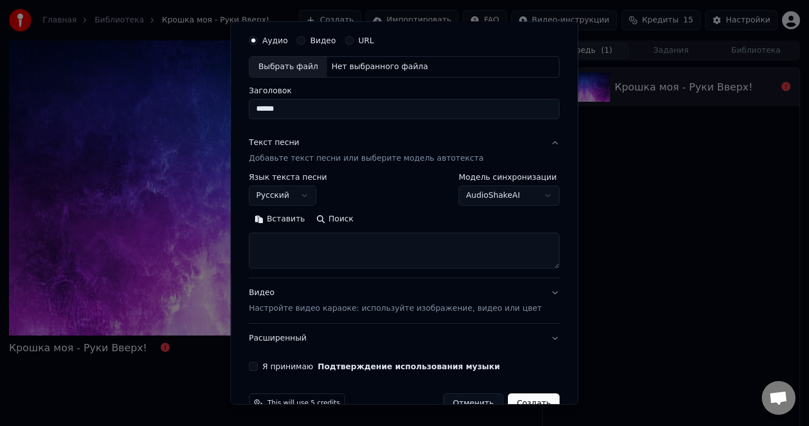
click at [367, 248] on textarea at bounding box center [404, 250] width 310 height 36
paste textarea "**********"
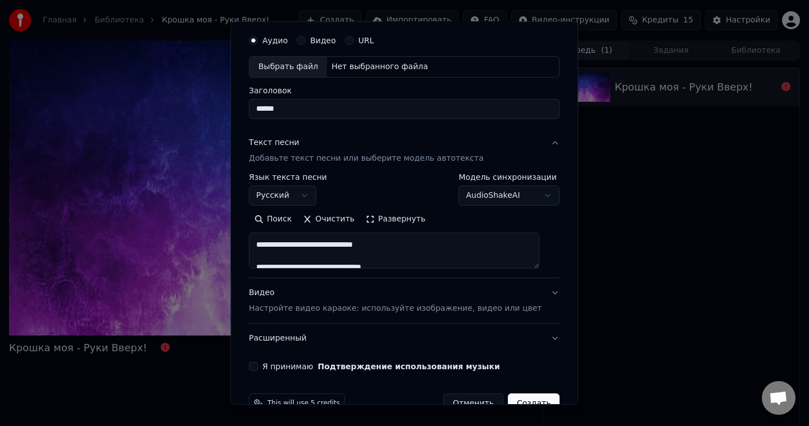
scroll to position [62, 0]
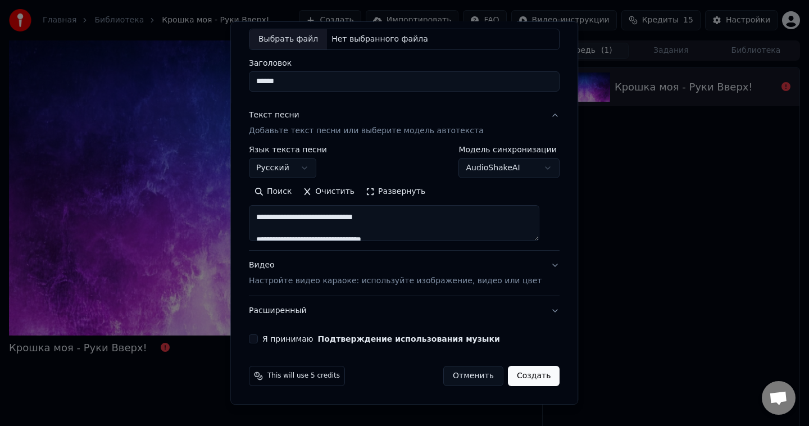
type textarea "**********"
click at [302, 285] on p "Настройте видео караоке: используйте изображение, видео или цвет" at bounding box center [395, 280] width 293 height 11
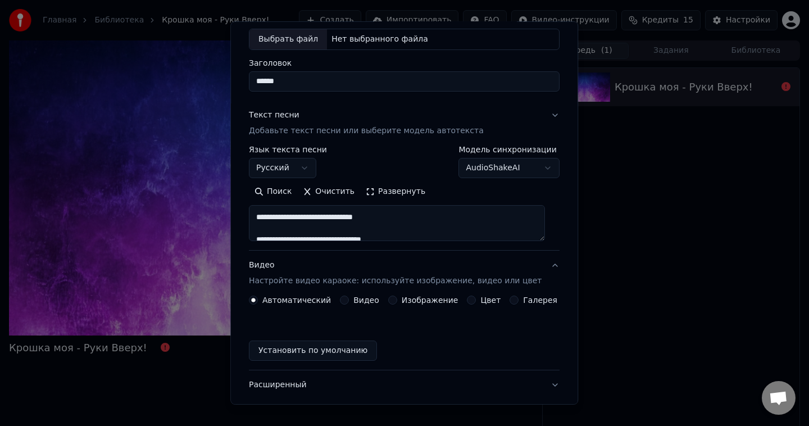
scroll to position [31, 0]
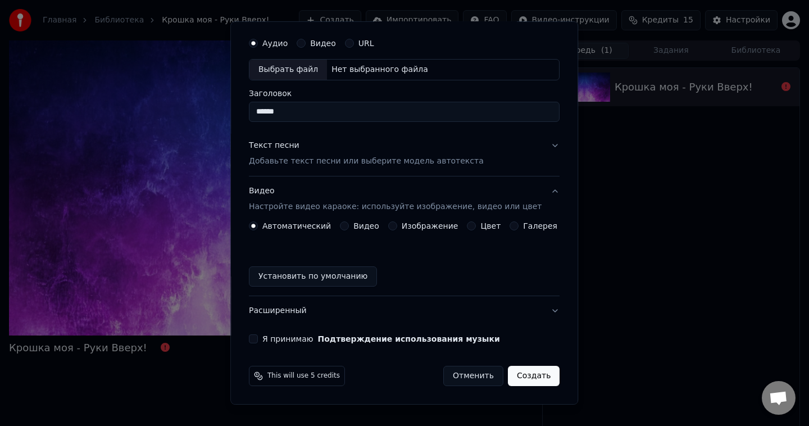
click at [258, 341] on button "Я принимаю Подтверждение использования музыки" at bounding box center [253, 338] width 9 height 9
click at [298, 318] on button "Расширенный" at bounding box center [404, 310] width 310 height 29
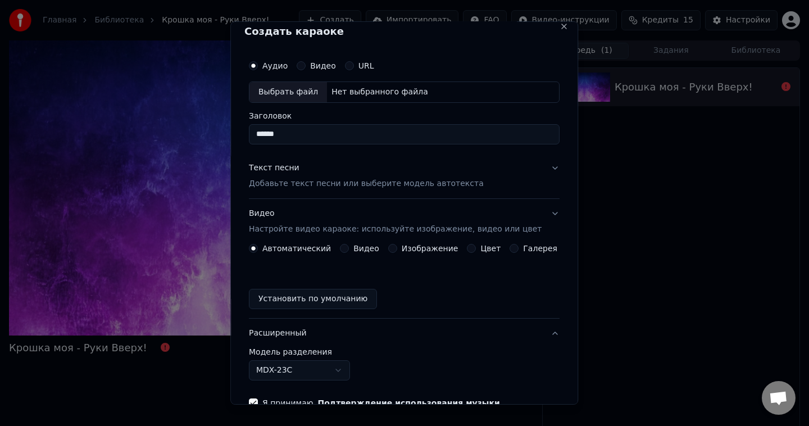
scroll to position [0, 0]
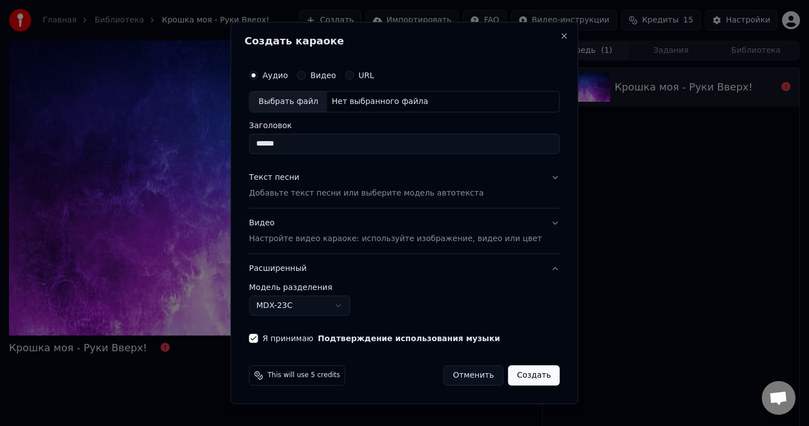
click at [360, 279] on button "Расширенный" at bounding box center [404, 268] width 310 height 29
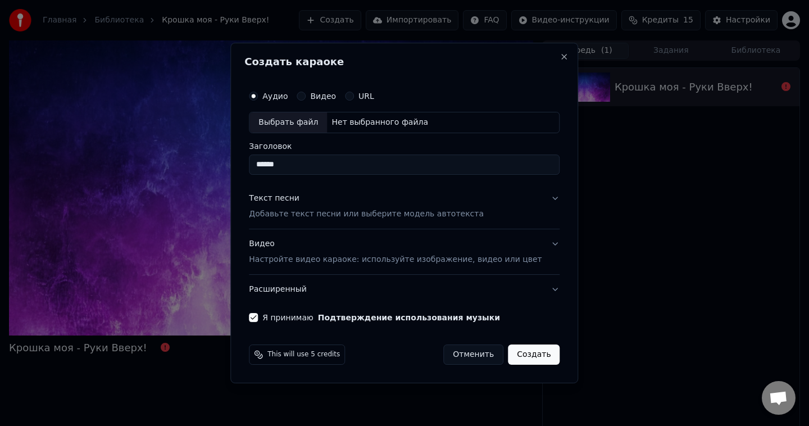
click at [390, 252] on div "Видео Настройте видео караоке: используйте изображение, видео или цвет" at bounding box center [395, 251] width 293 height 27
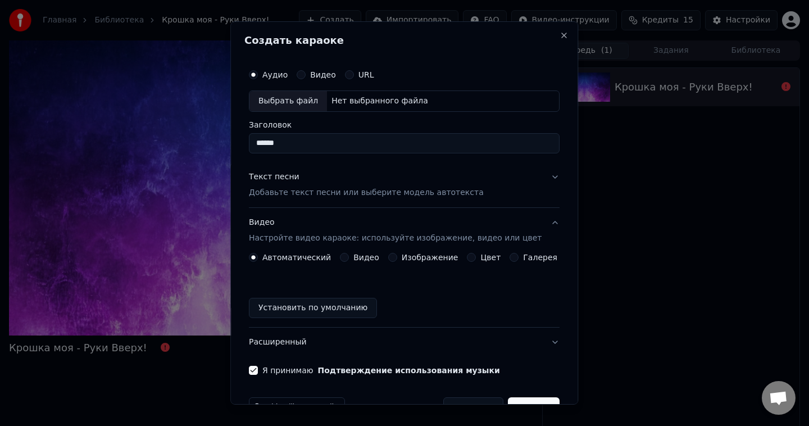
click at [399, 224] on div "Видео Настройте видео караоке: используйте изображение, видео или цвет" at bounding box center [395, 230] width 293 height 27
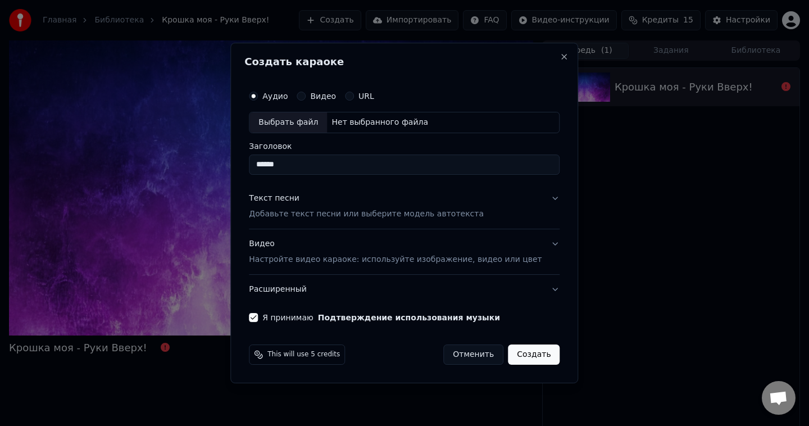
click at [352, 122] on div "Нет выбранного файла" at bounding box center [380, 122] width 106 height 11
type input "**********"
click at [520, 353] on button "Создать" at bounding box center [534, 354] width 52 height 20
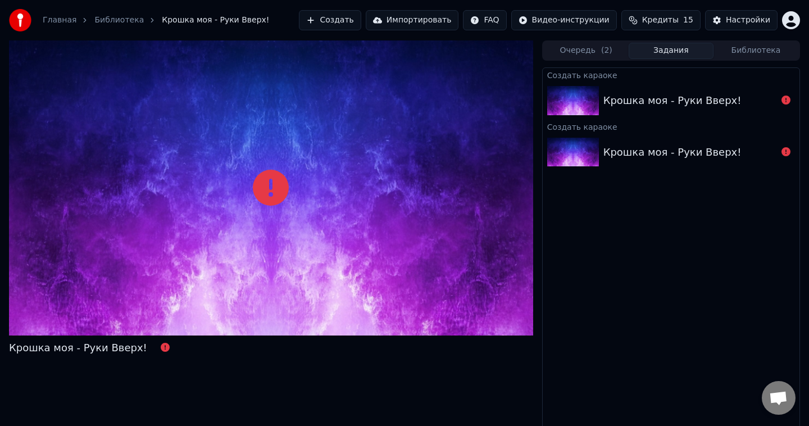
click at [601, 48] on span "( 2 )" at bounding box center [606, 50] width 11 height 11
